Goal: Check status: Check status

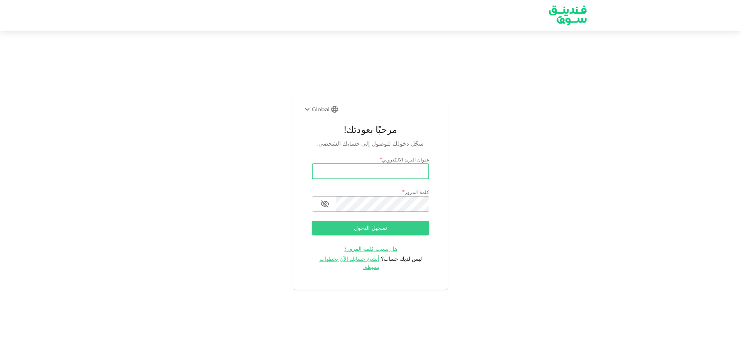
type input "salemalkalbani2@gmail.com"
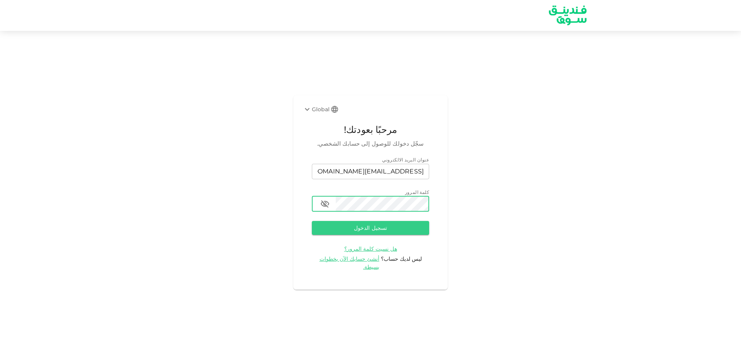
click at [312, 221] on button "تسجيل الدخول" at bounding box center [370, 228] width 117 height 14
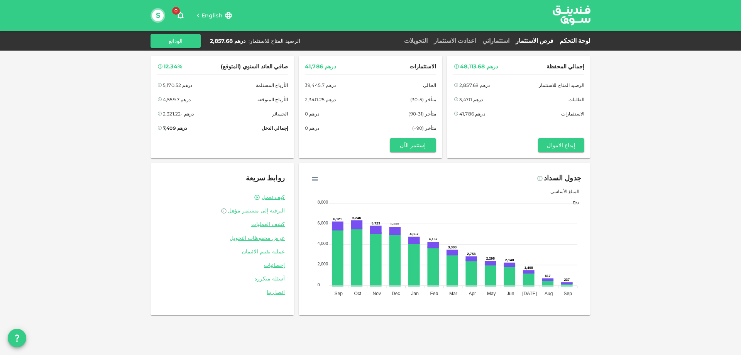
click at [545, 38] on link "فرص الاستثمار" at bounding box center [535, 40] width 44 height 7
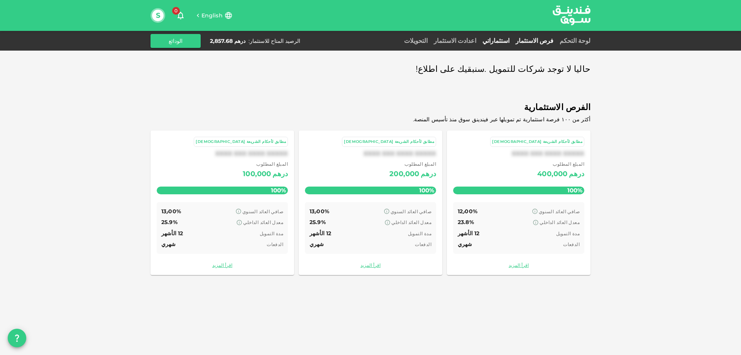
click at [512, 41] on link "استثماراتي" at bounding box center [496, 40] width 33 height 7
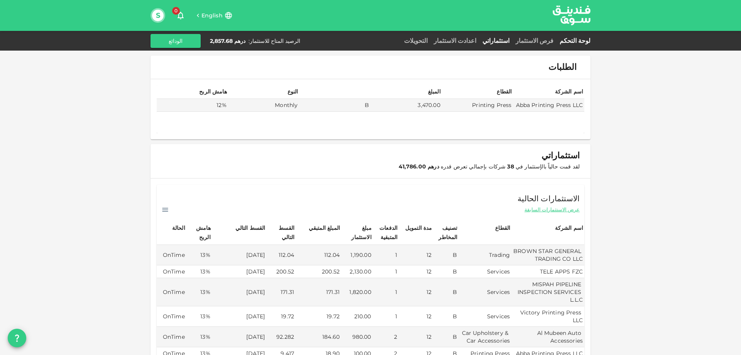
click at [577, 39] on link "لوحة التحكم" at bounding box center [574, 40] width 34 height 7
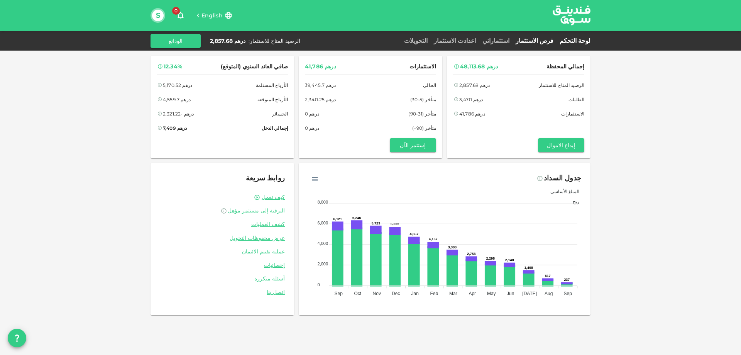
click at [546, 39] on link "فرص الاستثمار" at bounding box center [535, 40] width 44 height 7
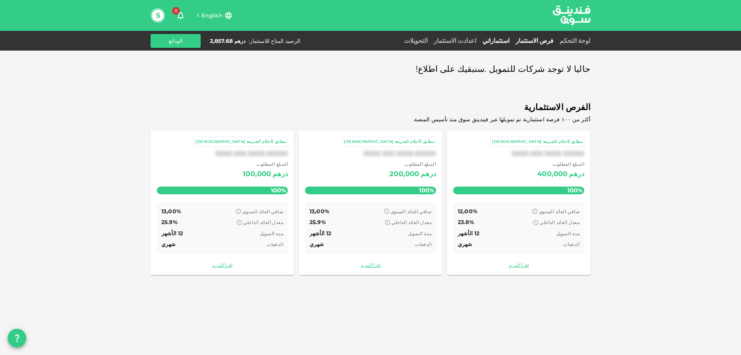
click at [511, 40] on link "استثماراتي" at bounding box center [496, 40] width 33 height 7
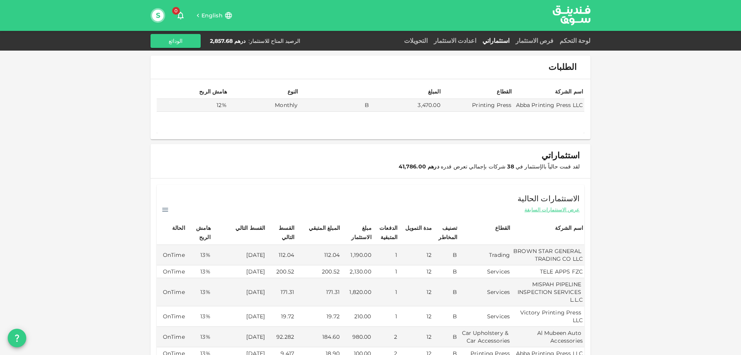
scroll to position [116, 0]
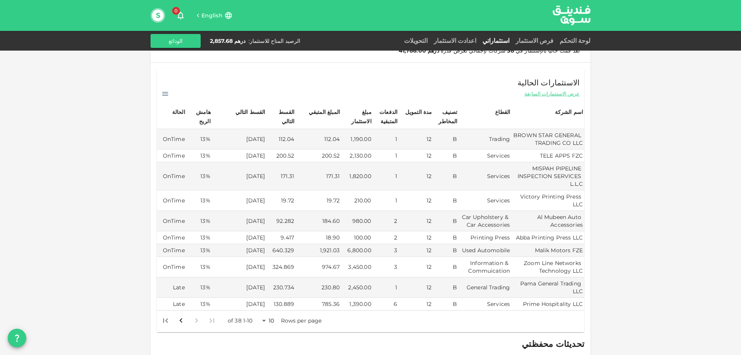
click at [268, 314] on body "English 0 S لوحة التحكم فرص الاستثمار استثماراتي اعدادت الاستثمار التحويلات الر…" at bounding box center [370, 177] width 741 height 355
click at [271, 325] on li "50" at bounding box center [271, 328] width 23 height 14
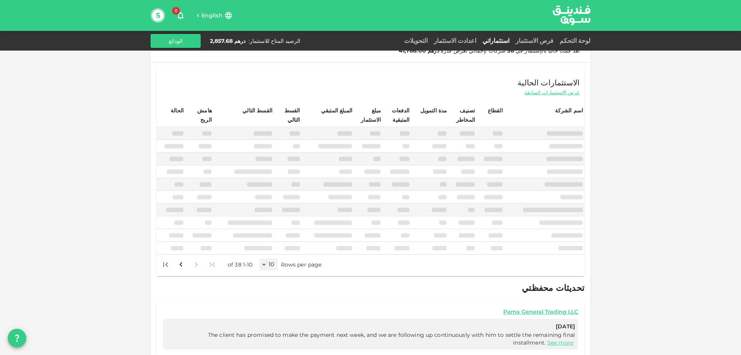
type input "50"
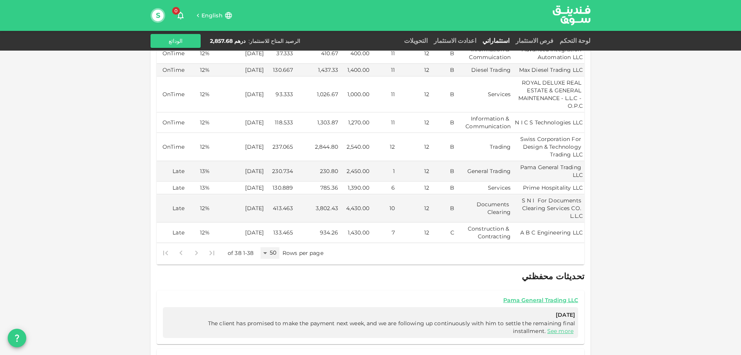
scroll to position [850, 0]
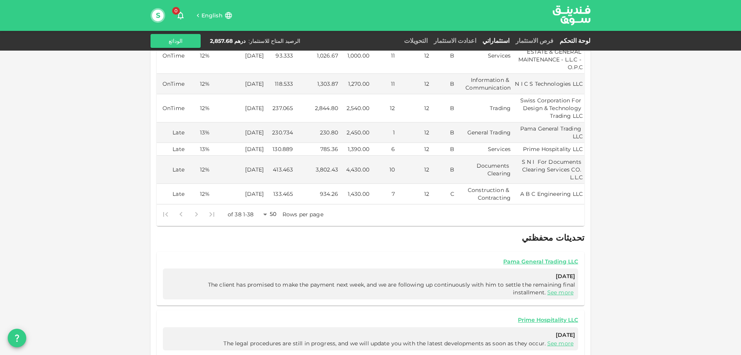
click at [575, 37] on link "لوحة التحكم" at bounding box center [574, 40] width 34 height 7
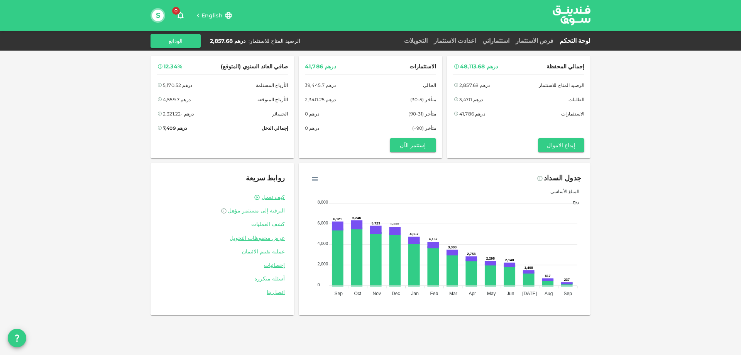
click at [275, 222] on link "كشف العمليات" at bounding box center [222, 224] width 125 height 7
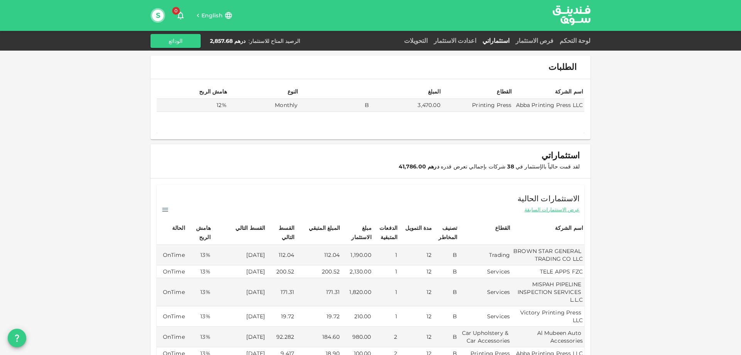
click at [210, 15] on span "English" at bounding box center [212, 15] width 21 height 7
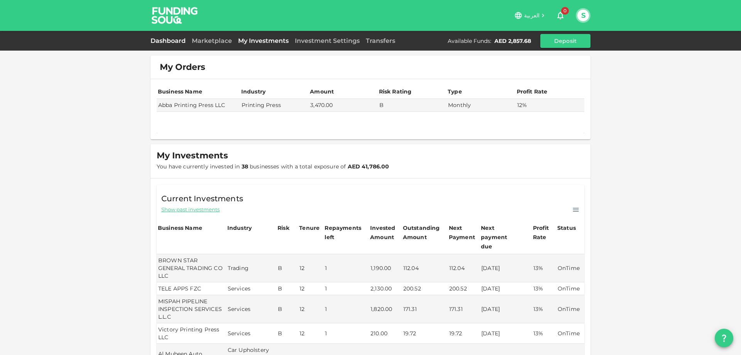
click at [164, 39] on link "Dashboard" at bounding box center [170, 40] width 38 height 7
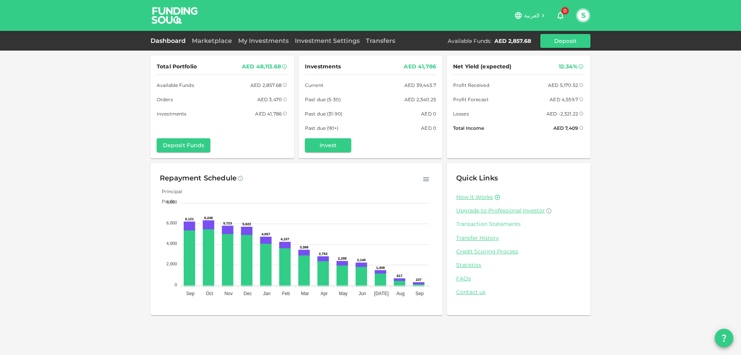
click at [483, 224] on link "Transaction Statements" at bounding box center [518, 224] width 125 height 7
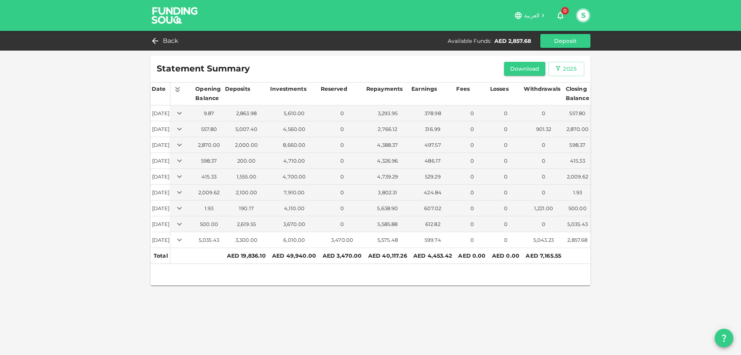
click at [184, 237] on icon "Expand" at bounding box center [179, 239] width 9 height 9
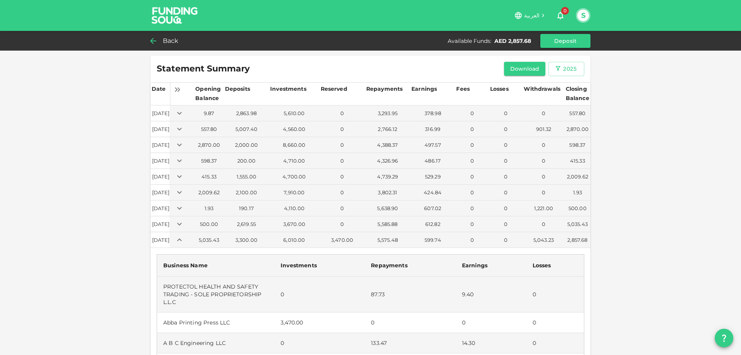
click at [163, 39] on span "Back" at bounding box center [171, 41] width 16 height 11
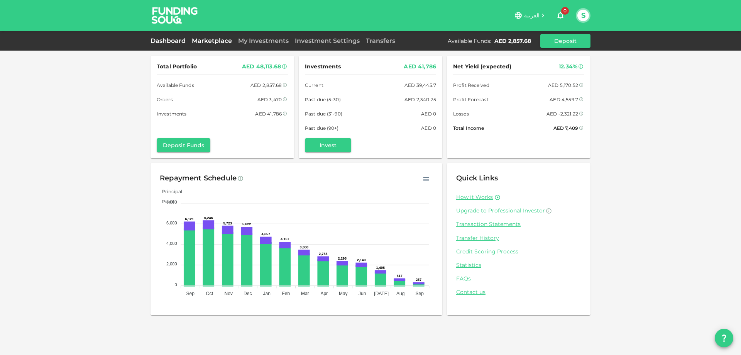
click at [219, 41] on link "Marketplace" at bounding box center [212, 40] width 46 height 7
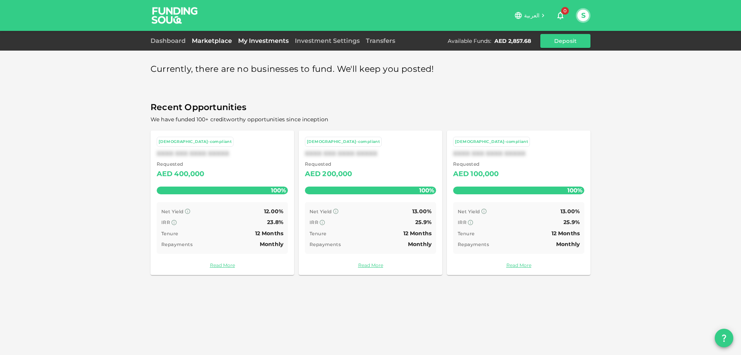
click at [277, 37] on link "My Investments" at bounding box center [263, 40] width 57 height 7
